Goal: Task Accomplishment & Management: Manage account settings

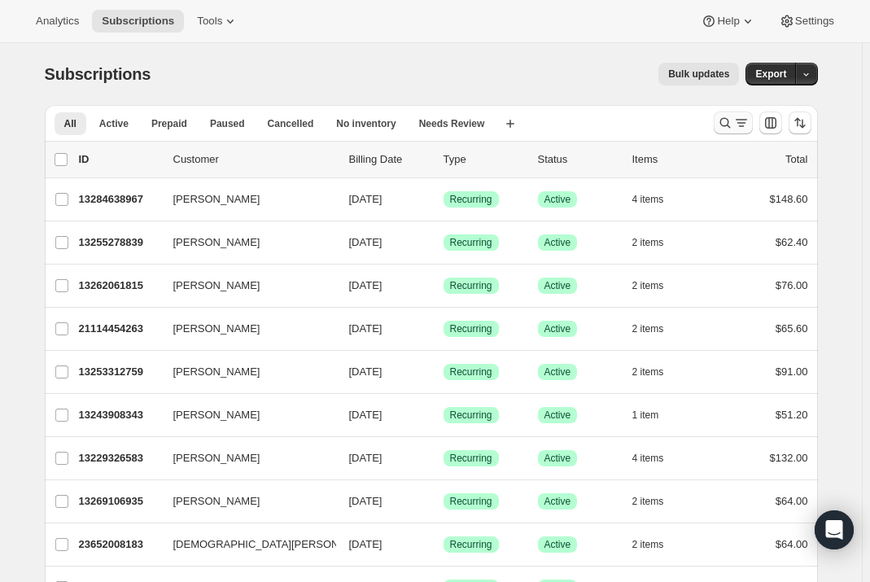
click at [725, 116] on icon "Search and filter results" at bounding box center [725, 123] width 16 height 16
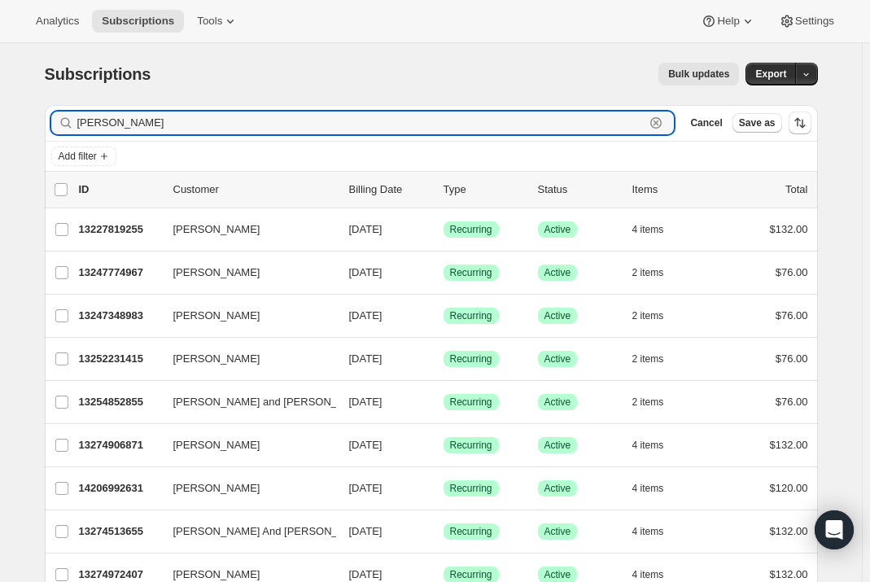
drag, startPoint x: 98, startPoint y: 123, endPoint x: 73, endPoint y: 122, distance: 25.2
click at [73, 122] on div "[PERSON_NAME]" at bounding box center [362, 123] width 623 height 23
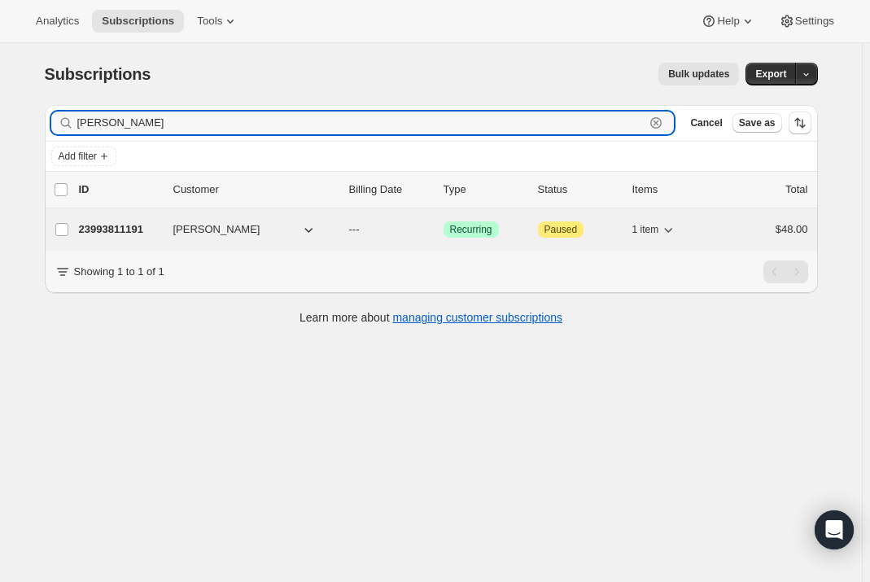
type input "[PERSON_NAME]"
click at [214, 231] on span "[PERSON_NAME]" at bounding box center [216, 229] width 87 height 16
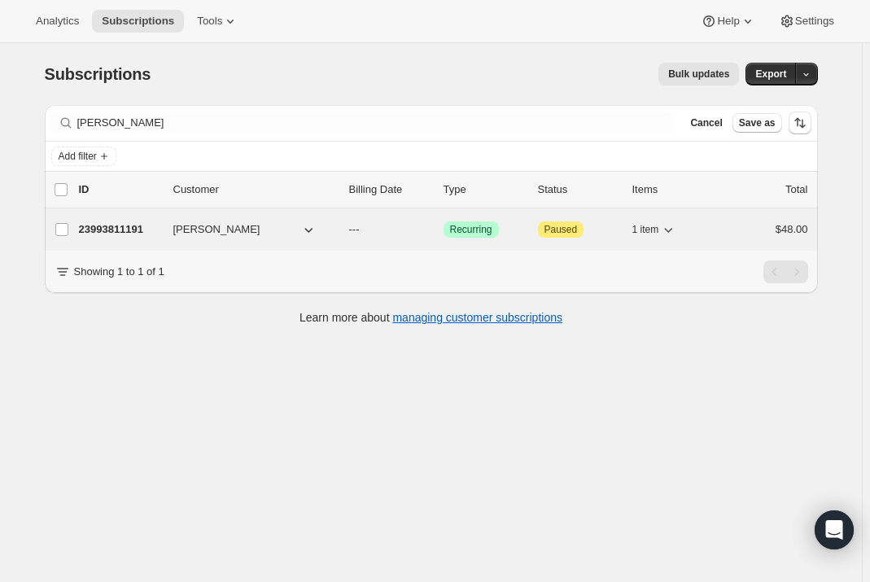
click at [210, 230] on span "[PERSON_NAME]" at bounding box center [216, 229] width 87 height 16
click at [115, 230] on p "23993811191" at bounding box center [119, 229] width 81 height 16
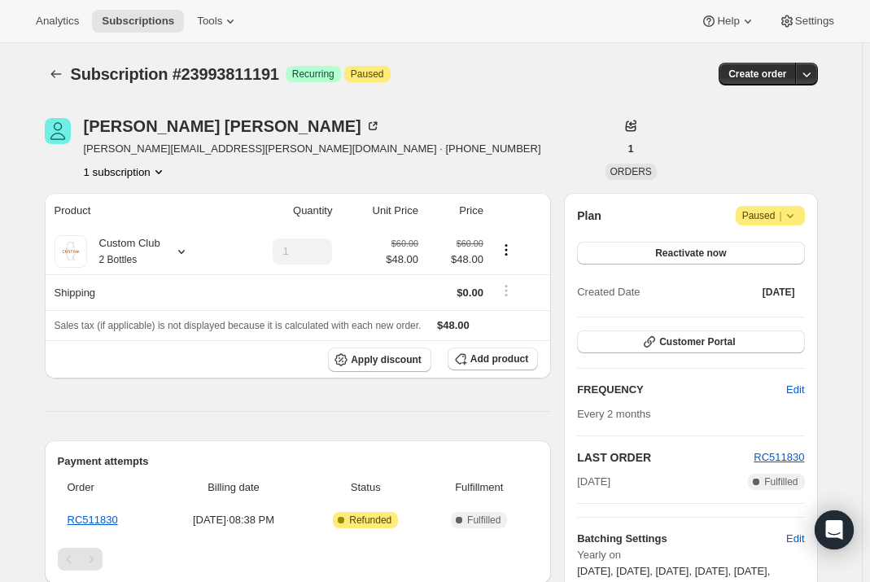
click at [791, 218] on icon at bounding box center [790, 216] width 16 height 16
click at [673, 206] on div "Plan Attention Paused |" at bounding box center [690, 216] width 227 height 20
click at [654, 251] on button "Reactivate now" at bounding box center [690, 253] width 227 height 23
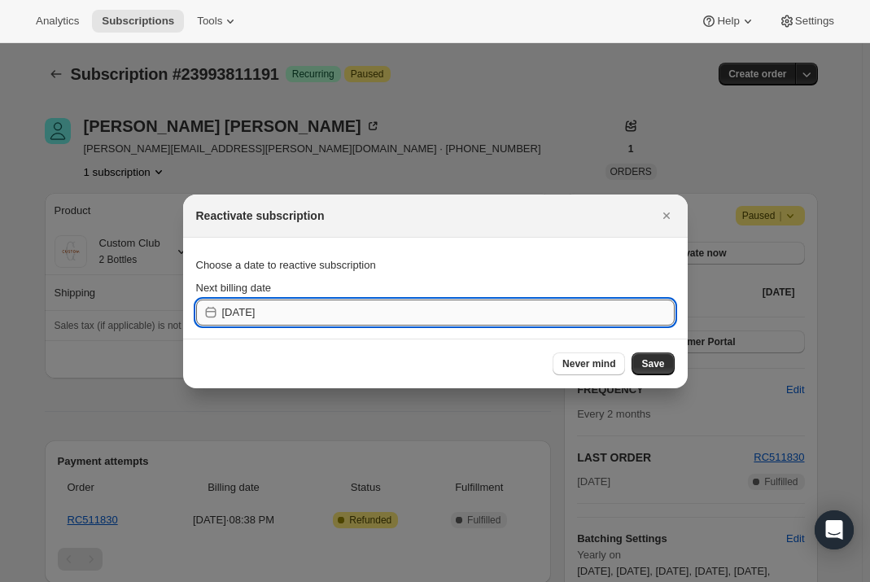
click at [254, 316] on input "[DATE]" at bounding box center [448, 313] width 453 height 26
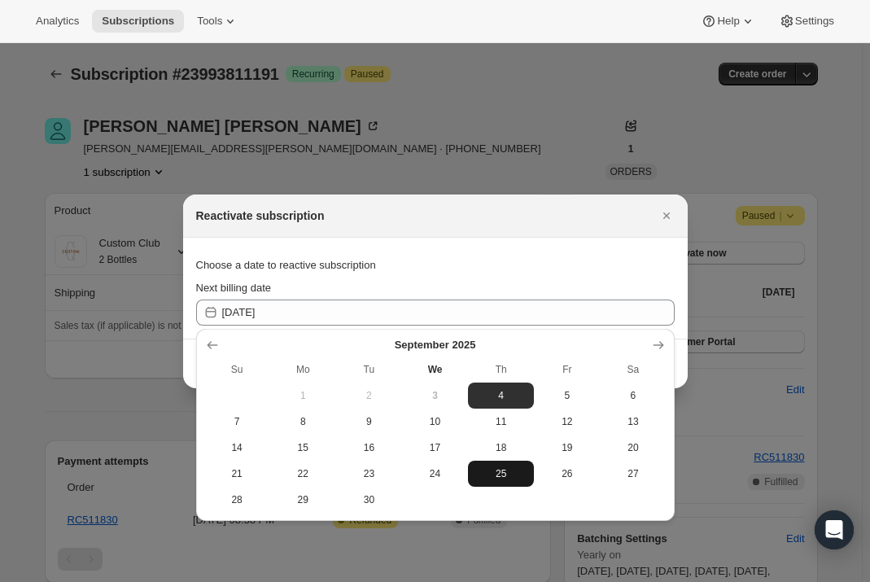
click at [488, 470] on span "25" at bounding box center [500, 473] width 53 height 13
type input "[DATE]"
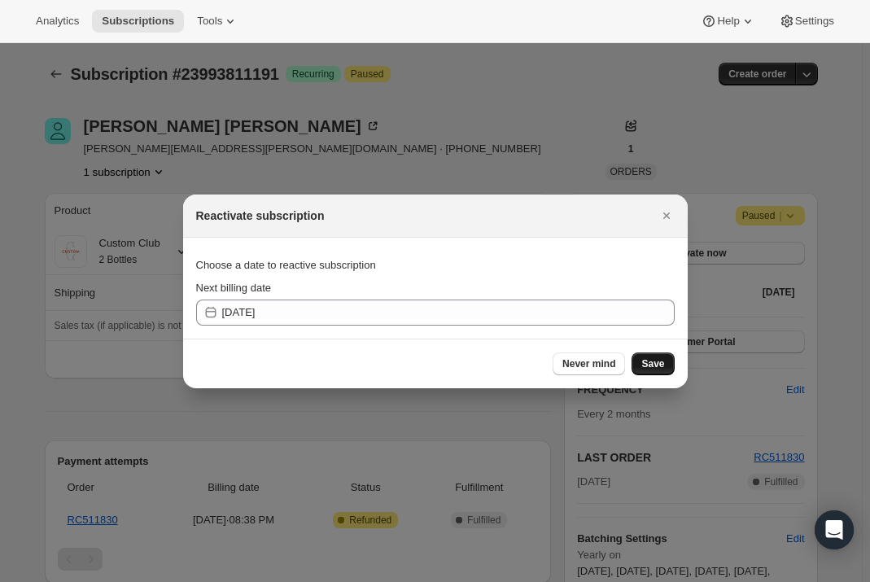
click at [645, 365] on span "Save" at bounding box center [652, 363] width 23 height 13
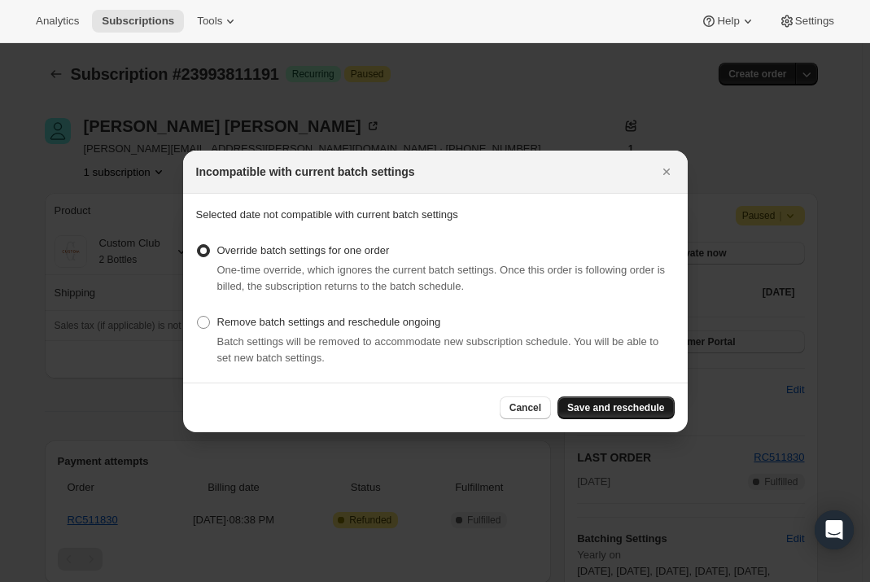
click at [598, 405] on span "Save and reschedule" at bounding box center [615, 407] width 97 height 13
